Goal: Navigation & Orientation: Find specific page/section

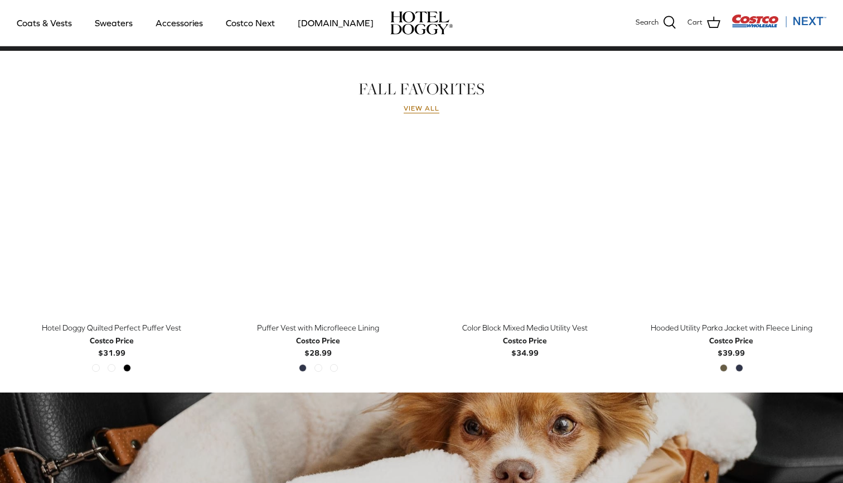
scroll to position [491, 0]
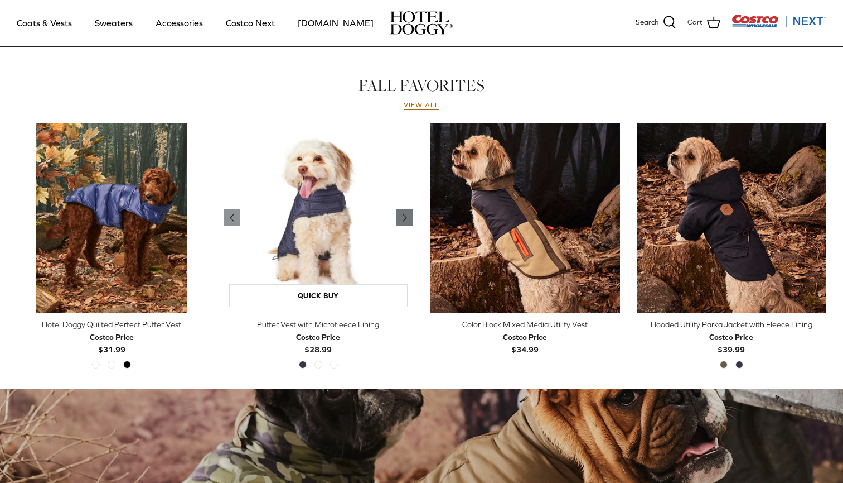
click at [404, 220] on polyline "Previous" at bounding box center [404, 217] width 3 height 7
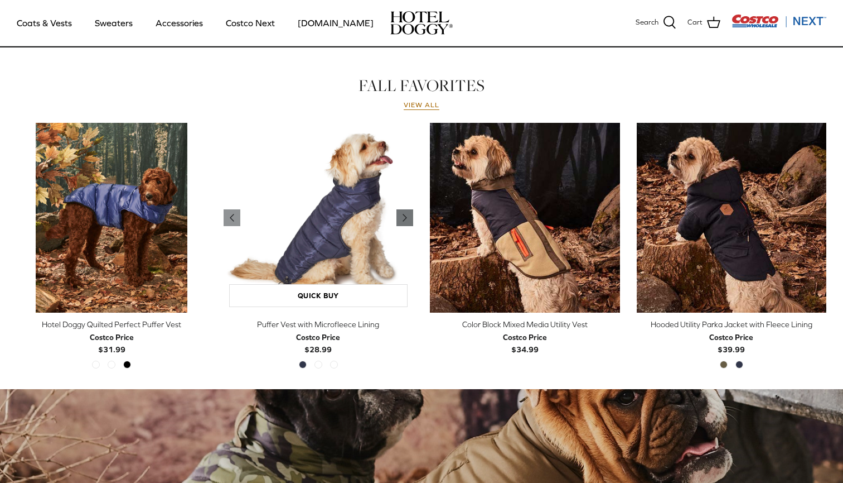
click at [404, 220] on polyline "Previous" at bounding box center [404, 217] width 3 height 7
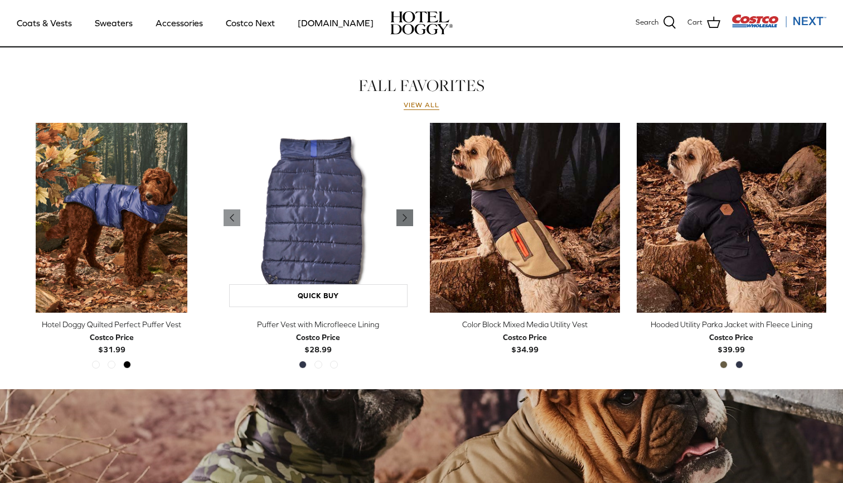
click at [404, 220] on polyline "Previous" at bounding box center [404, 217] width 3 height 7
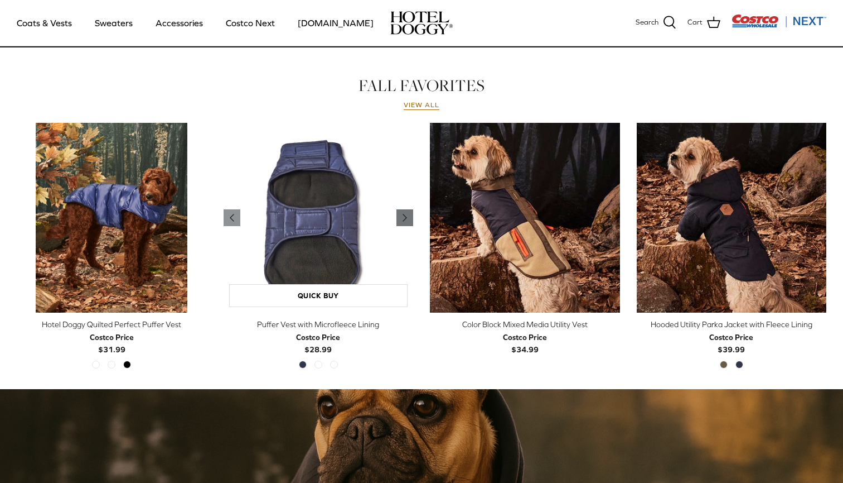
click at [404, 220] on polyline "Previous" at bounding box center [404, 217] width 3 height 7
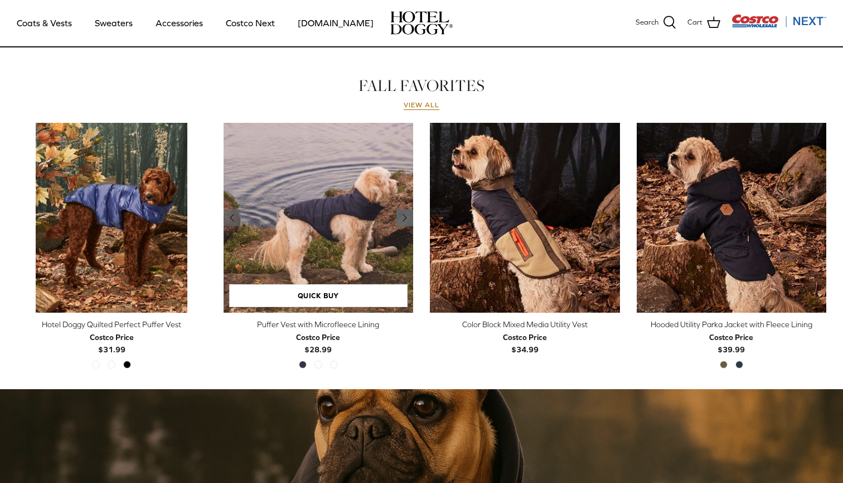
click at [404, 220] on polyline "Previous" at bounding box center [404, 217] width 3 height 7
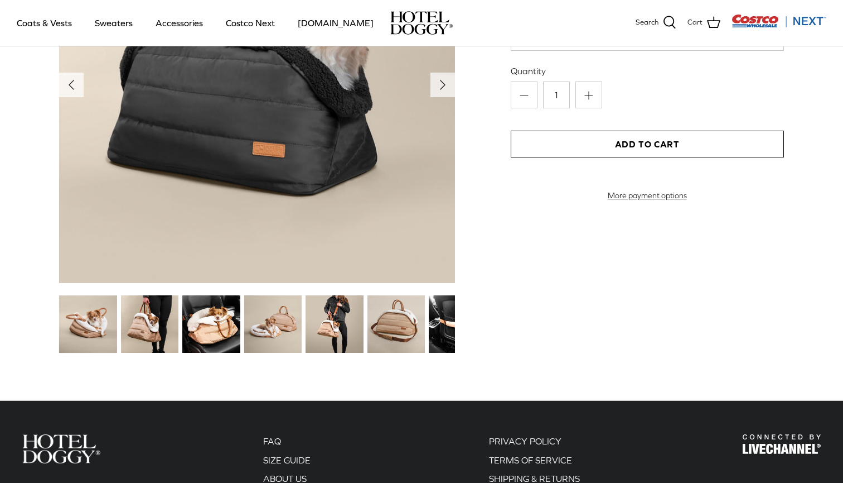
scroll to position [1301, 0]
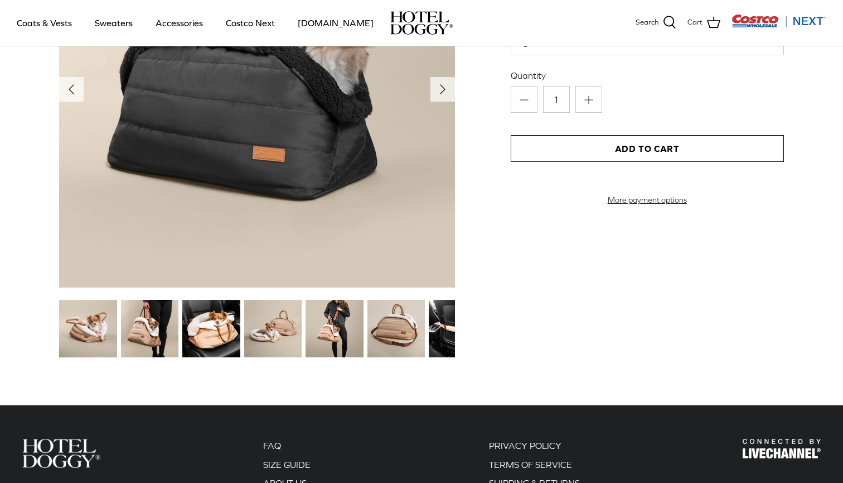
click at [344, 339] on img at bounding box center [334, 328] width 57 height 57
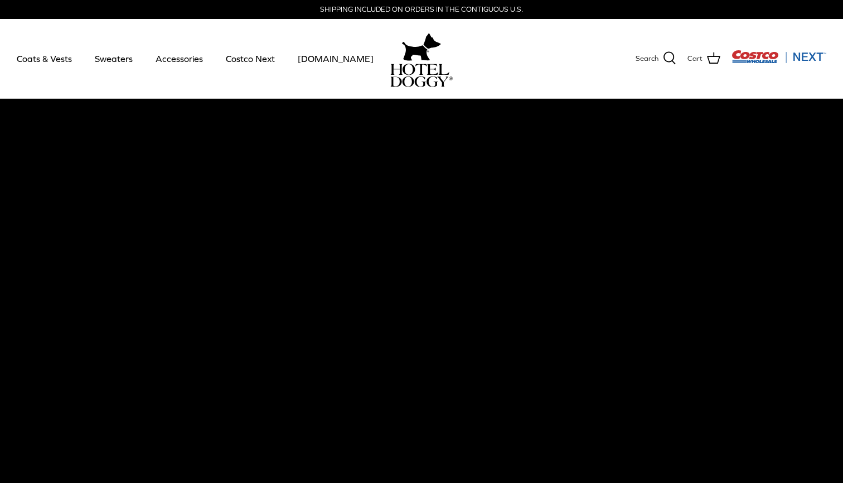
scroll to position [0, 0]
click at [240, 61] on link "Costco Next" at bounding box center [250, 59] width 69 height 38
click at [175, 58] on link "Accessories" at bounding box center [180, 59] width 68 height 38
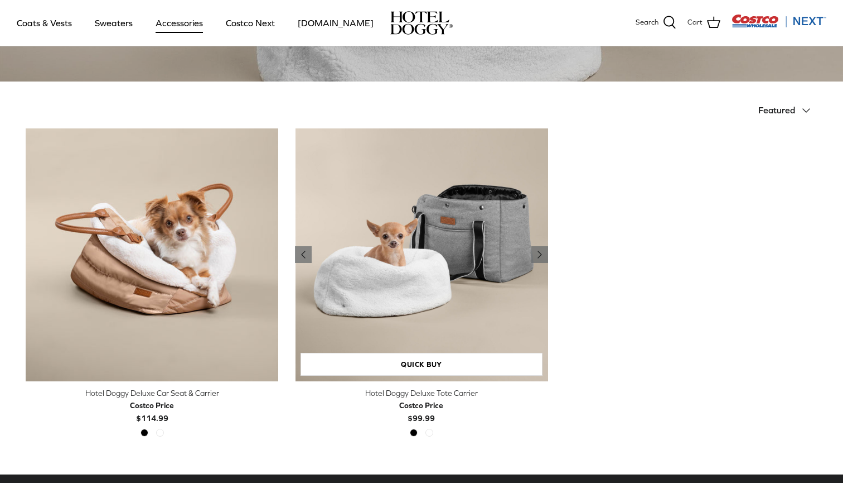
scroll to position [216, 0]
click at [401, 256] on img "Hotel Doggy Deluxe Tote Carrier" at bounding box center [421, 254] width 253 height 253
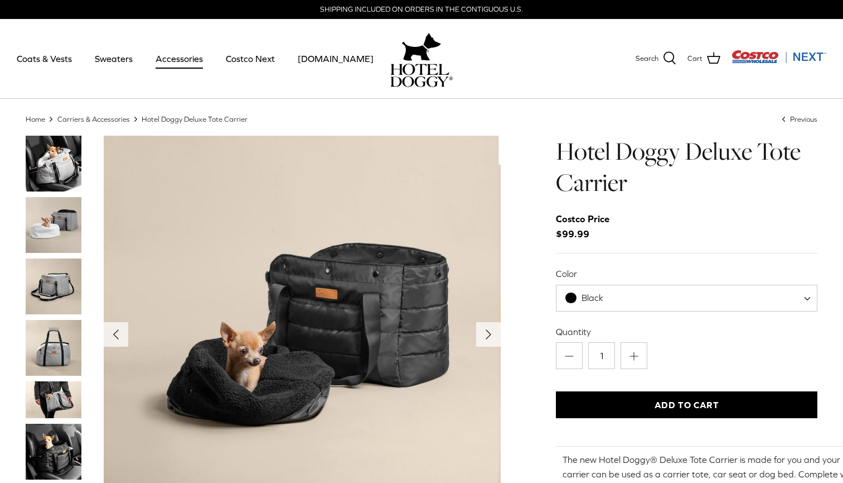
click at [46, 287] on img "Thumbnail Link" at bounding box center [54, 286] width 56 height 56
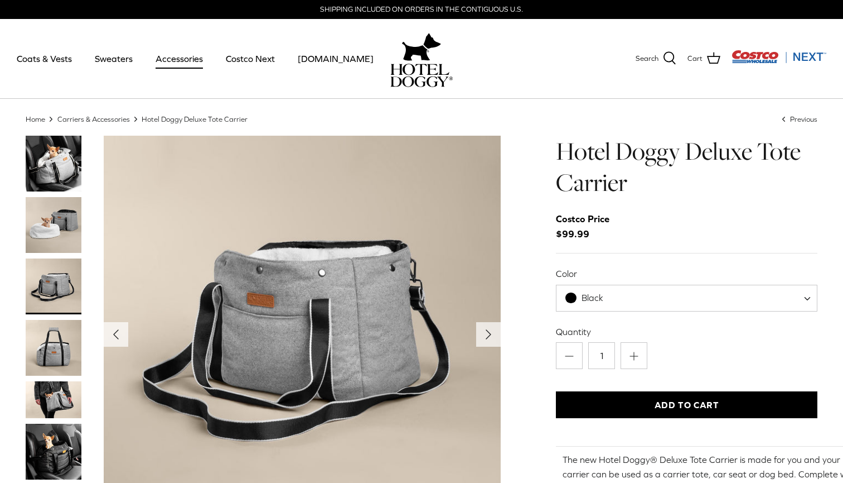
click at [170, 63] on link "Accessories" at bounding box center [180, 59] width 68 height 38
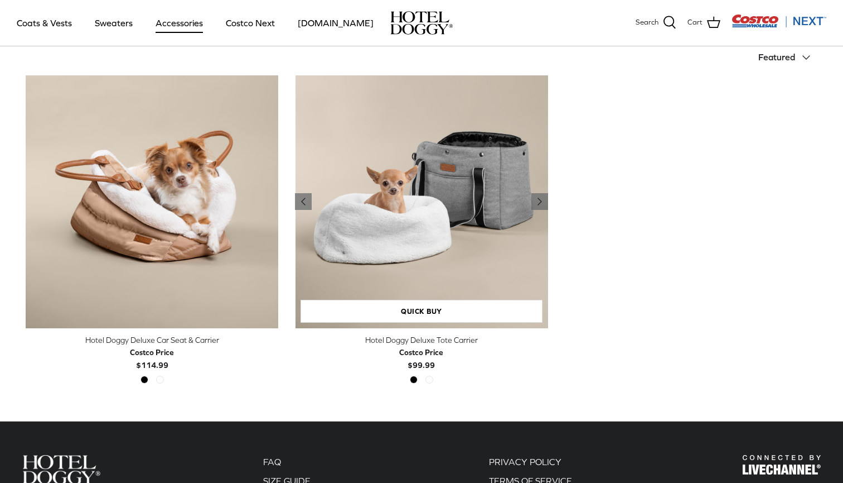
scroll to position [259, 0]
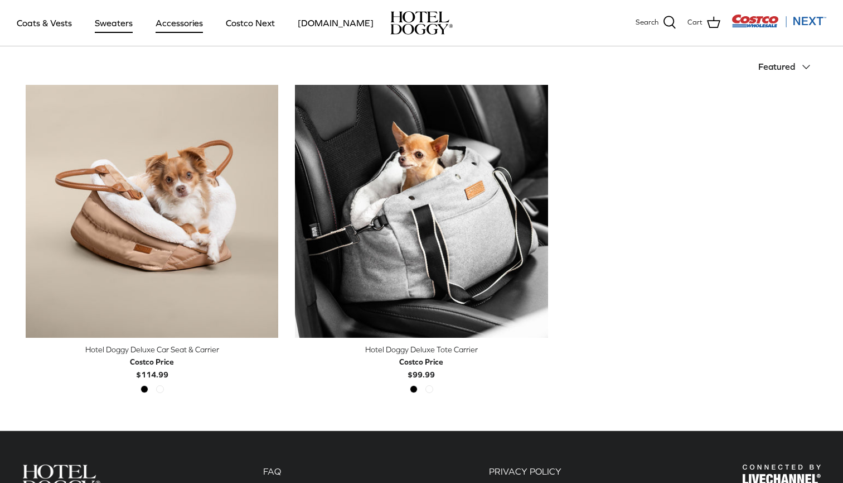
click at [112, 24] on link "Sweaters" at bounding box center [114, 23] width 58 height 38
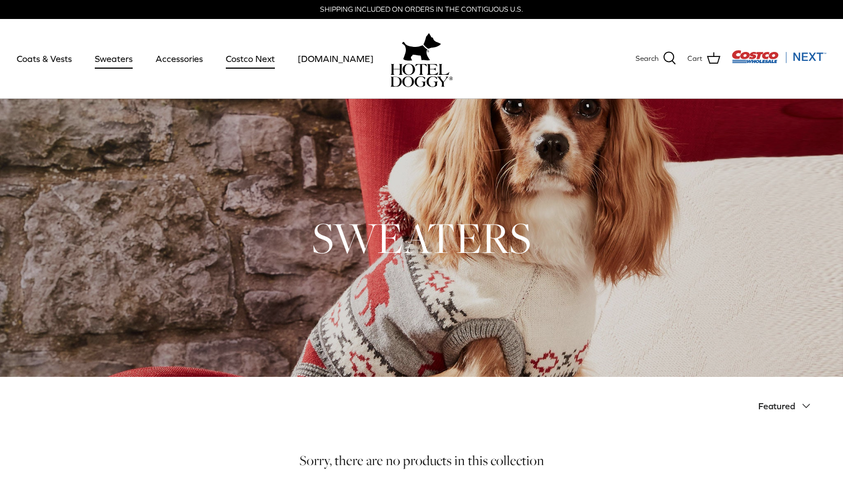
click at [245, 59] on link "Costco Next" at bounding box center [250, 59] width 69 height 38
